Goal: Task Accomplishment & Management: Use online tool/utility

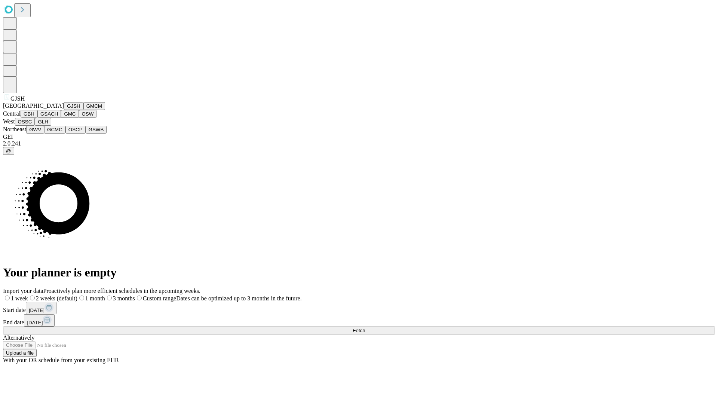
click at [64, 110] on button "GJSH" at bounding box center [73, 106] width 19 height 8
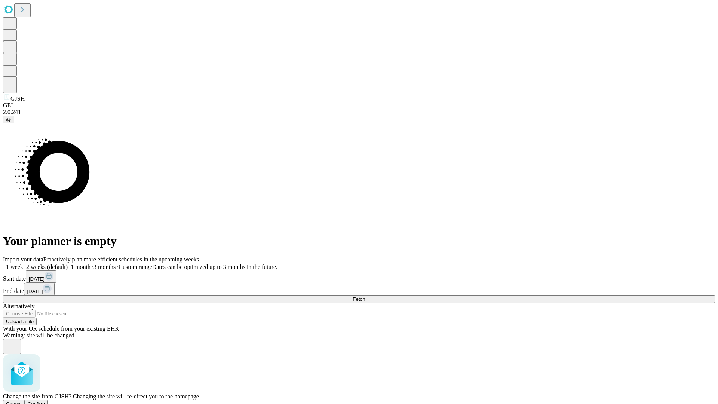
click at [45, 401] on span "Confirm" at bounding box center [37, 404] width 18 height 6
click at [23, 264] on label "1 week" at bounding box center [13, 267] width 20 height 6
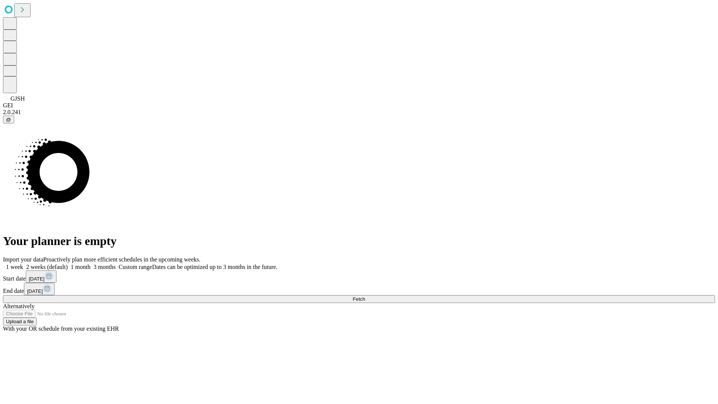
click at [365, 296] on span "Fetch" at bounding box center [359, 299] width 12 height 6
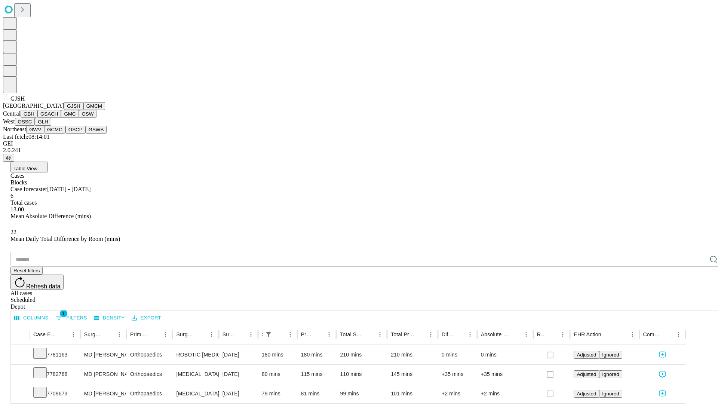
click at [83, 110] on button "GMCM" at bounding box center [94, 106] width 22 height 8
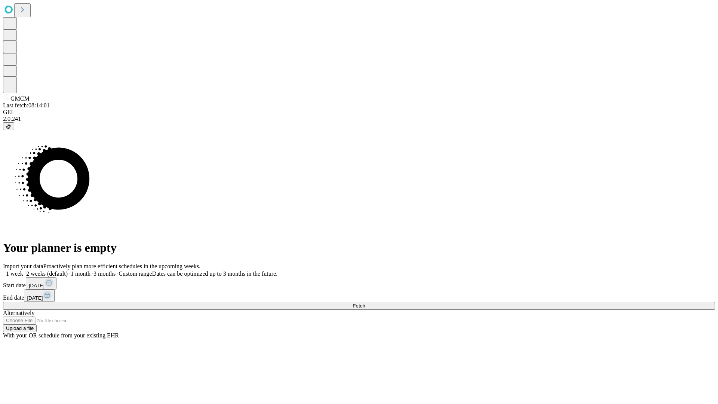
click at [23, 270] on label "1 week" at bounding box center [13, 273] width 20 height 6
click at [365, 303] on span "Fetch" at bounding box center [359, 306] width 12 height 6
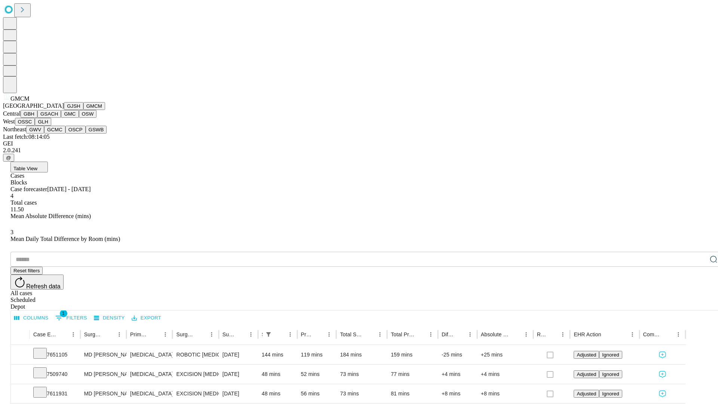
click at [37, 118] on button "GBH" at bounding box center [29, 114] width 17 height 8
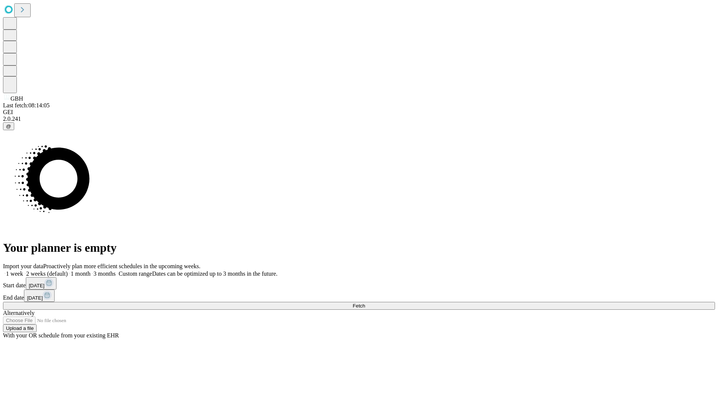
click at [23, 270] on label "1 week" at bounding box center [13, 273] width 20 height 6
click at [365, 303] on span "Fetch" at bounding box center [359, 306] width 12 height 6
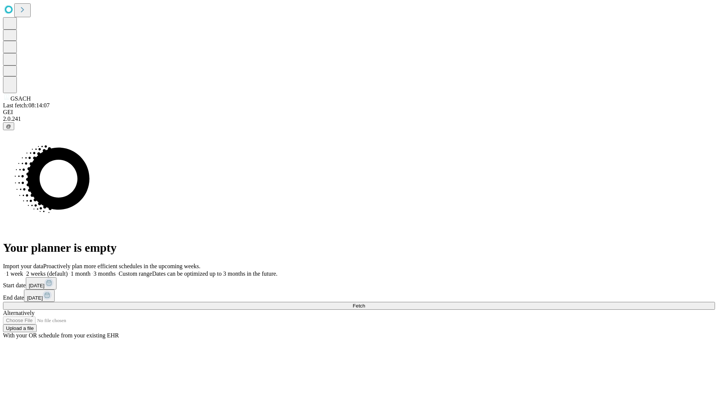
click at [23, 270] on label "1 week" at bounding box center [13, 273] width 20 height 6
click at [365, 303] on span "Fetch" at bounding box center [359, 306] width 12 height 6
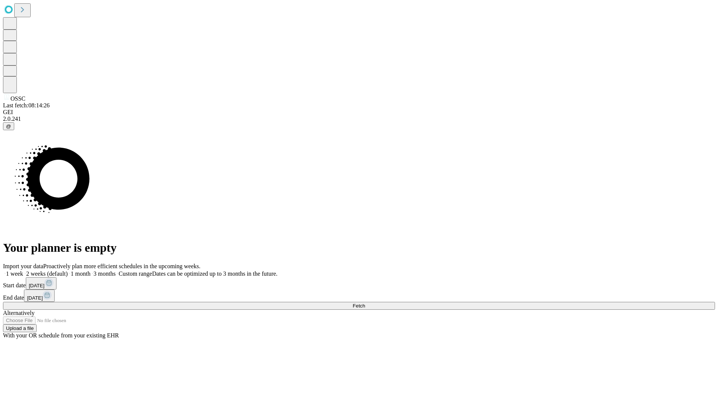
click at [365, 303] on span "Fetch" at bounding box center [359, 306] width 12 height 6
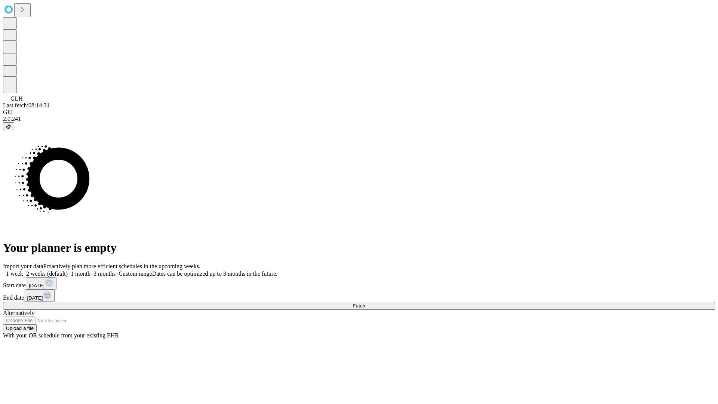
click at [23, 270] on label "1 week" at bounding box center [13, 273] width 20 height 6
click at [365, 303] on span "Fetch" at bounding box center [359, 306] width 12 height 6
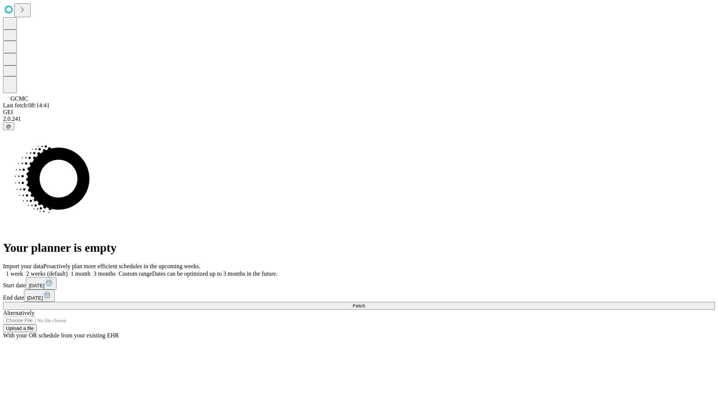
click at [23, 270] on label "1 week" at bounding box center [13, 273] width 20 height 6
click at [365, 303] on span "Fetch" at bounding box center [359, 306] width 12 height 6
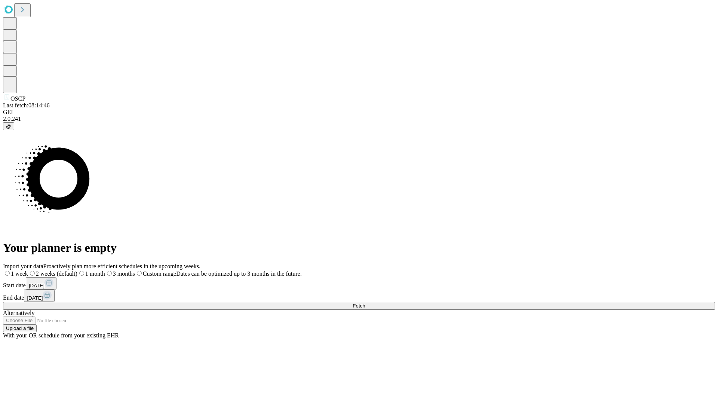
click at [28, 270] on label "1 week" at bounding box center [15, 273] width 25 height 6
click at [365, 303] on span "Fetch" at bounding box center [359, 306] width 12 height 6
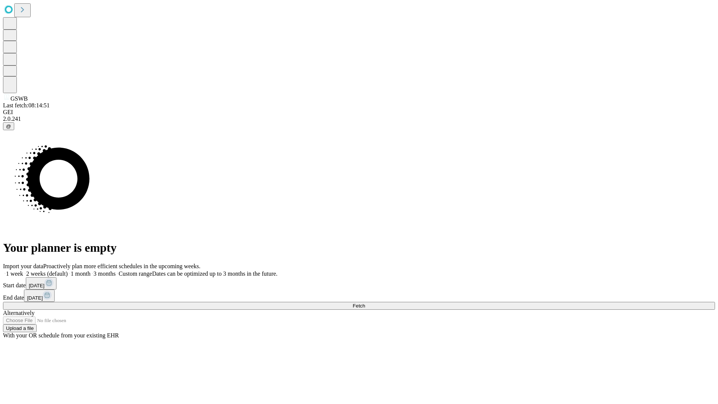
click at [365, 303] on span "Fetch" at bounding box center [359, 306] width 12 height 6
